Goal: Navigation & Orientation: Find specific page/section

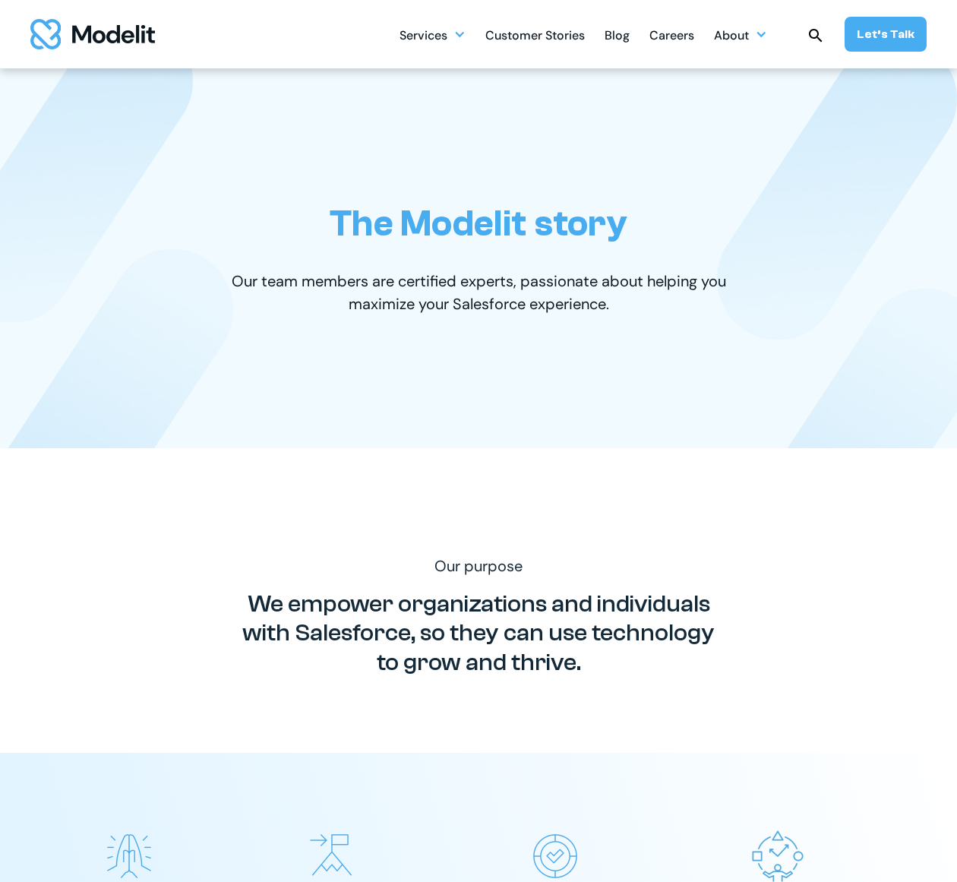
click at [267, 441] on div "The Modelit story Our team members are certified experts, passionate about help…" at bounding box center [478, 258] width 896 height 380
click at [2, 275] on img at bounding box center [113, 399] width 242 height 303
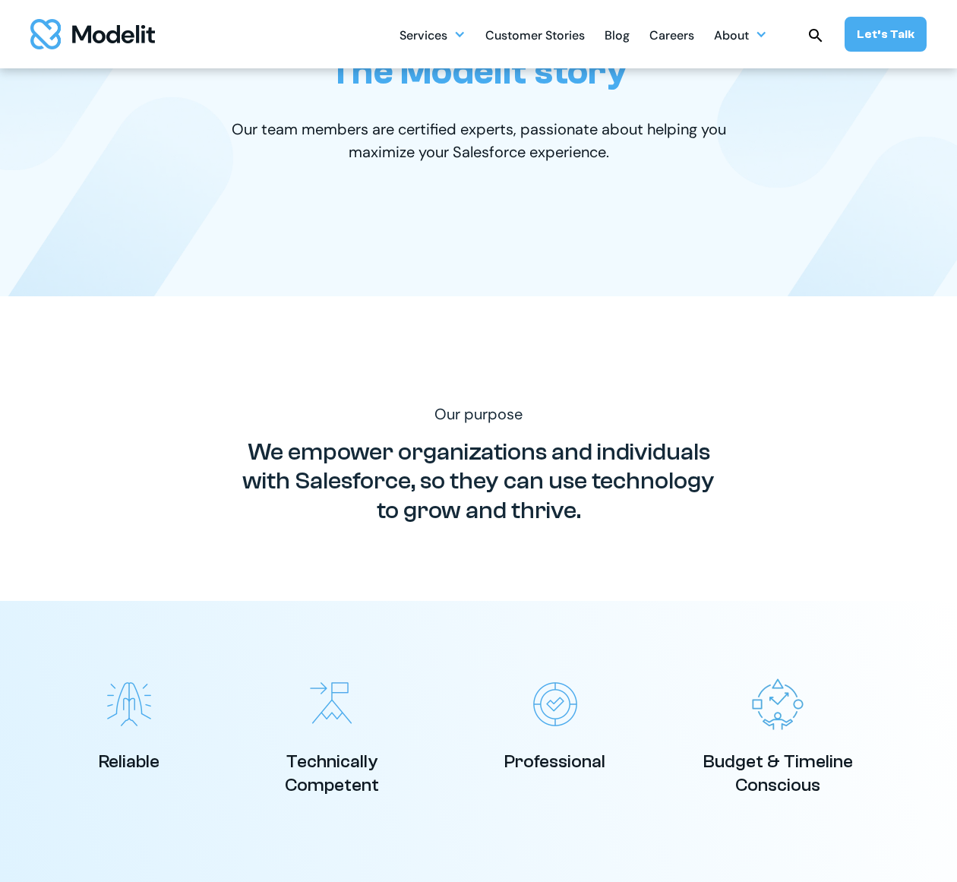
scroll to position [76, 0]
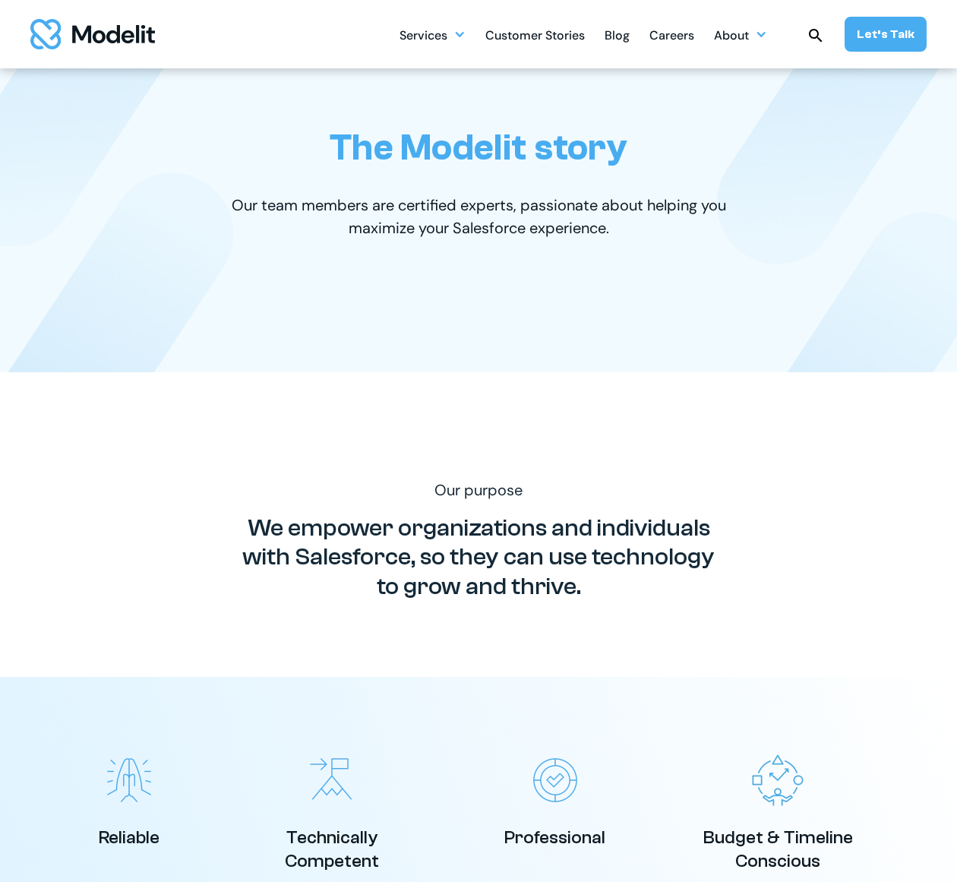
click at [402, 69] on div "The Modelit story Our team members are certified experts, passionate about help…" at bounding box center [478, 182] width 896 height 380
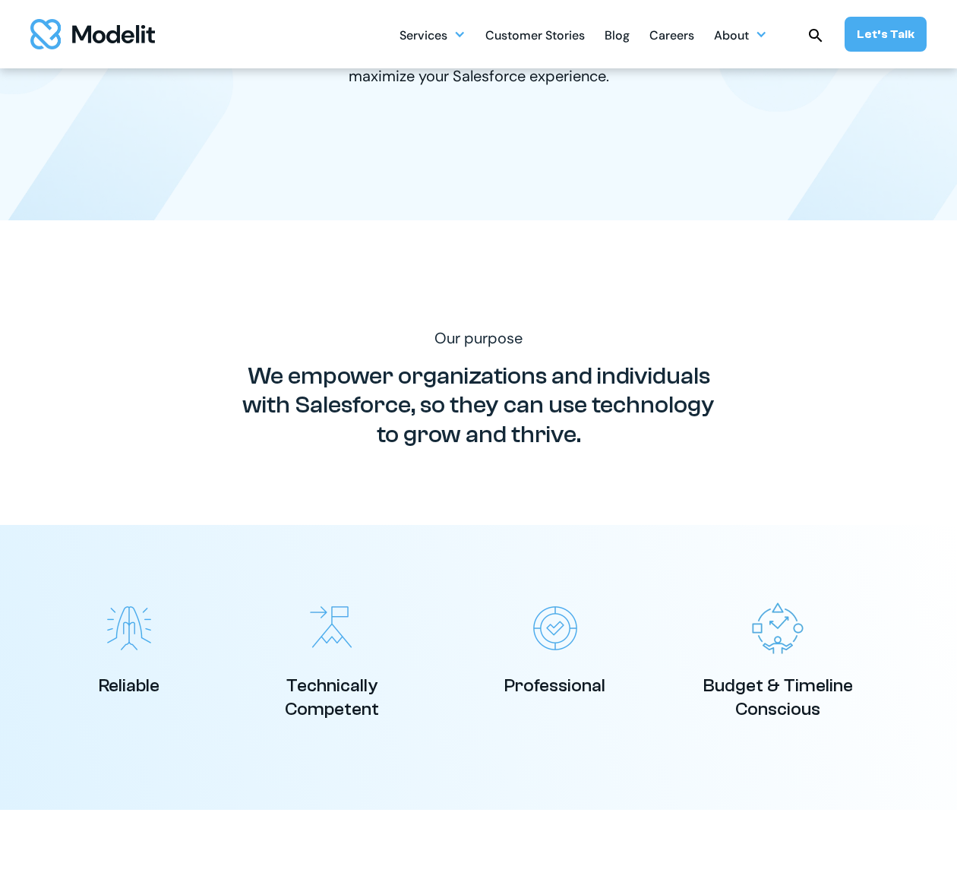
scroll to position [0, 0]
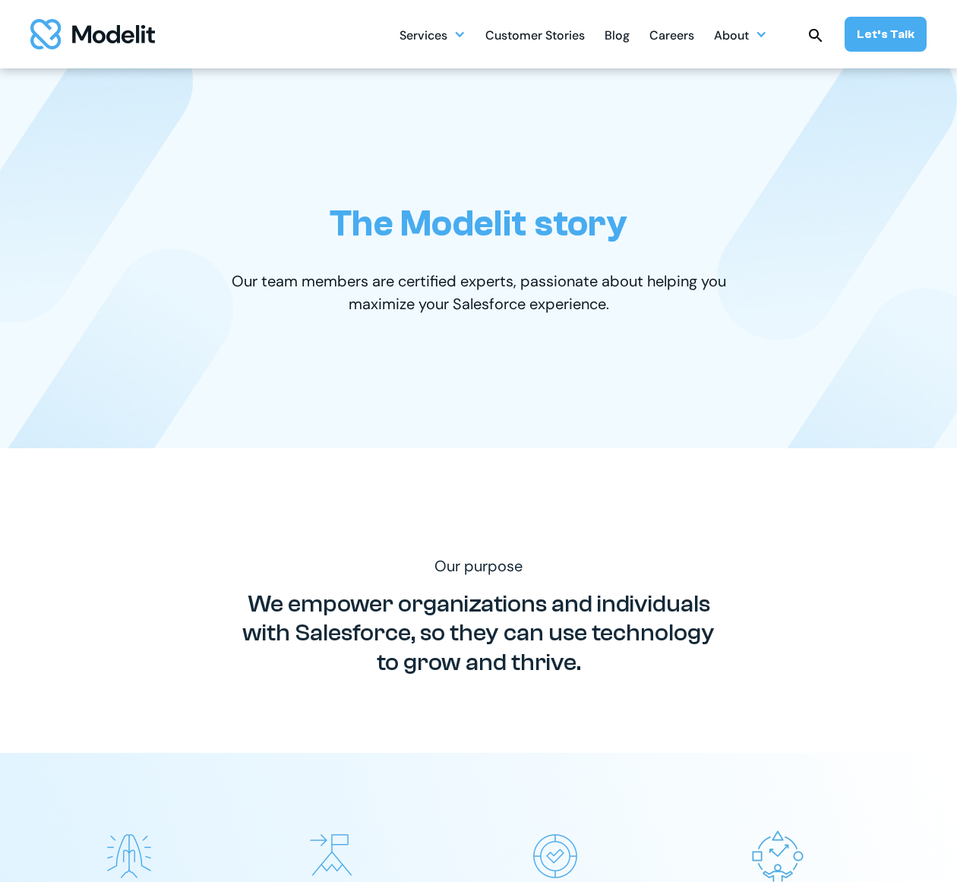
click at [8, 58] on div "Services SERVICES Salesforce implementation & consulting Salesforce AppExchange…" at bounding box center [478, 34] width 957 height 68
click at [681, 38] on div "Careers" at bounding box center [671, 37] width 45 height 30
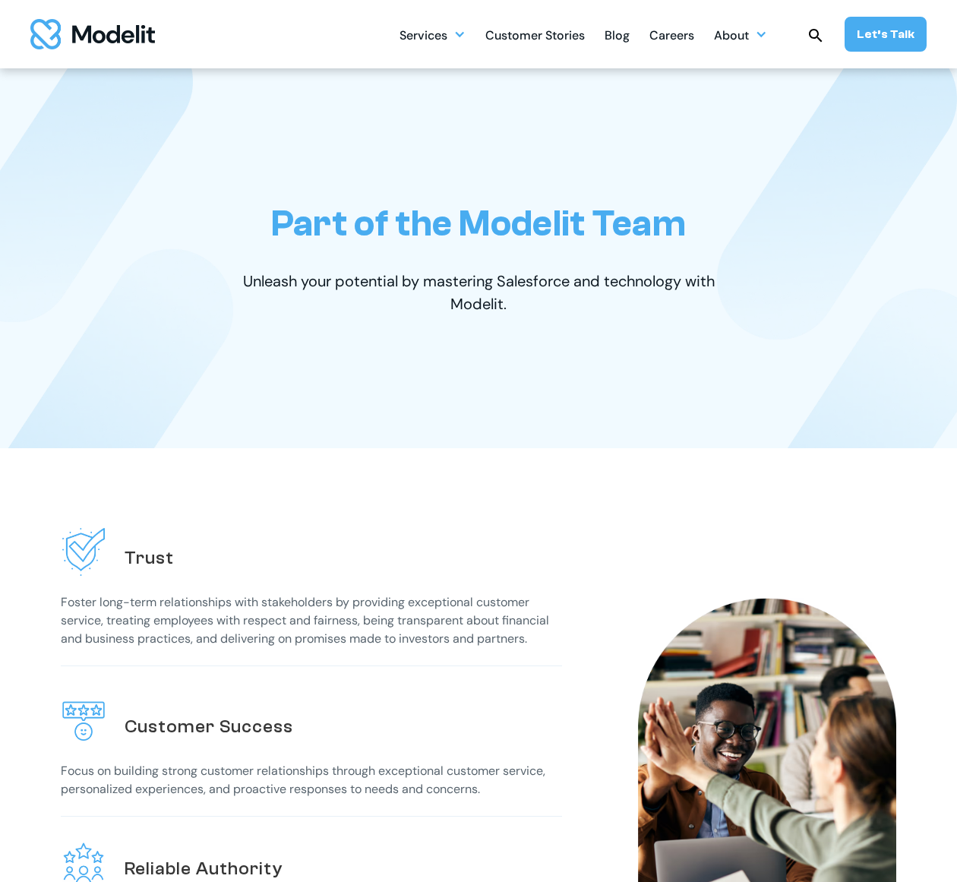
click at [763, 409] on div "Part of the Modelit Team Unleash your potential by mastering Salesforce and tec…" at bounding box center [478, 258] width 896 height 380
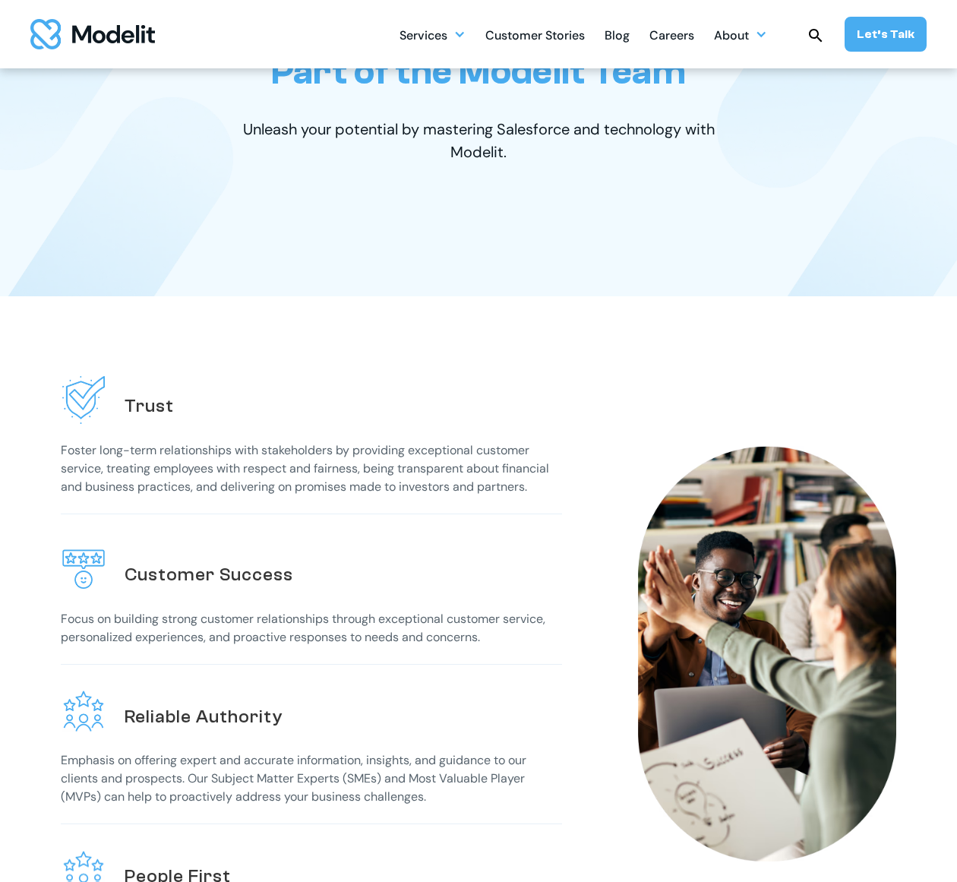
scroll to position [228, 0]
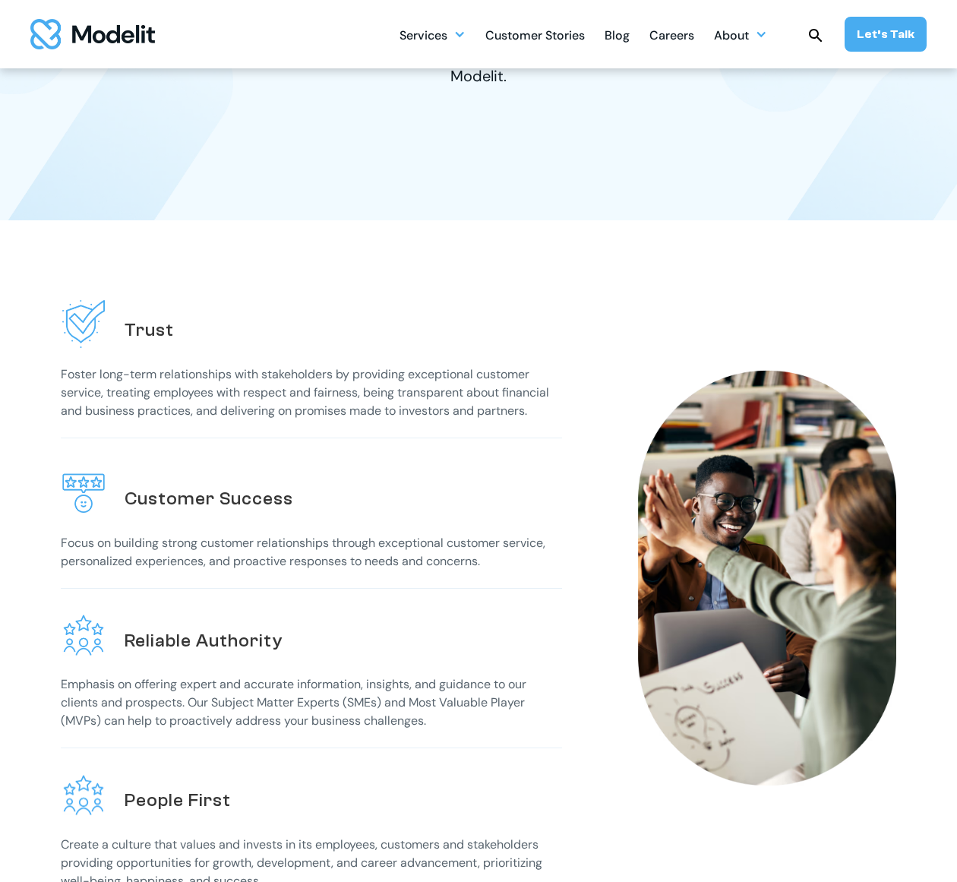
click at [486, 102] on div "Part of the Modelit Team Unleash your potential by mastering Salesforce and tec…" at bounding box center [478, 31] width 896 height 380
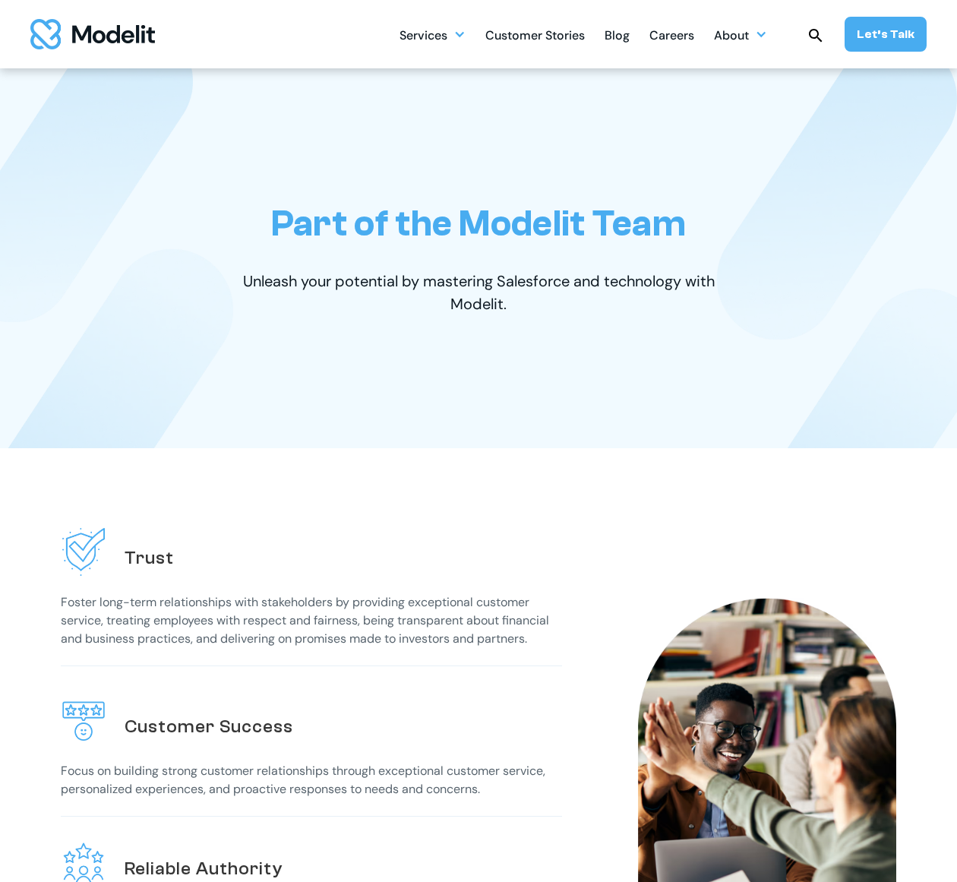
click at [172, 95] on div "Part of the Modelit Team Unleash your potential by mastering Salesforce and tec…" at bounding box center [478, 258] width 896 height 380
